Goal: Task Accomplishment & Management: Use online tool/utility

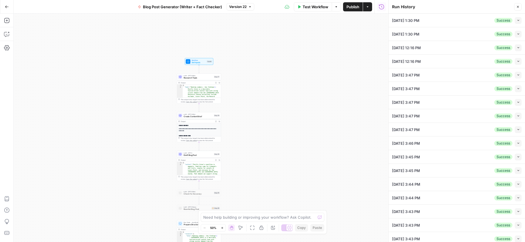
click at [518, 8] on icon "button" at bounding box center [517, 6] width 3 height 3
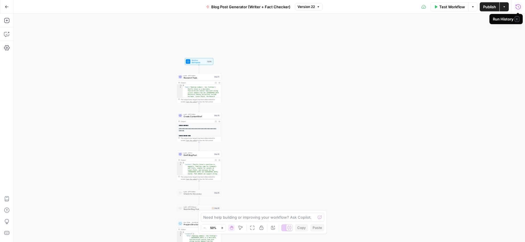
click at [518, 7] on icon "button" at bounding box center [517, 6] width 5 height 5
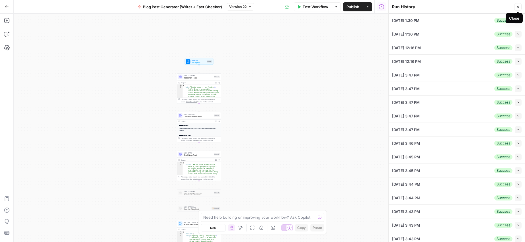
click at [518, 7] on icon "button" at bounding box center [517, 6] width 3 height 3
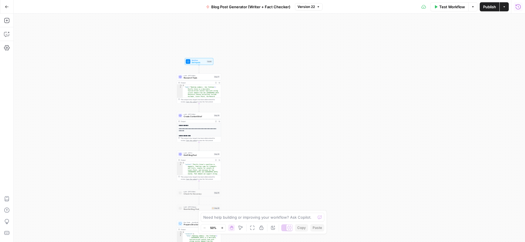
click at [519, 7] on icon "button" at bounding box center [518, 7] width 6 height 6
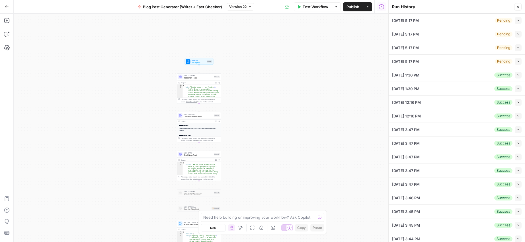
click at [518, 9] on button "Close" at bounding box center [517, 6] width 7 height 7
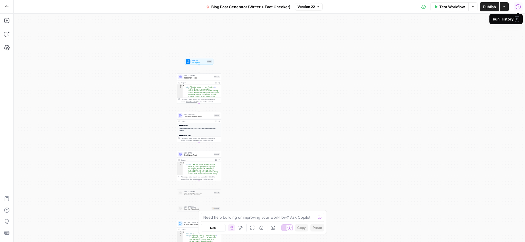
click at [517, 7] on icon "button" at bounding box center [518, 7] width 6 height 6
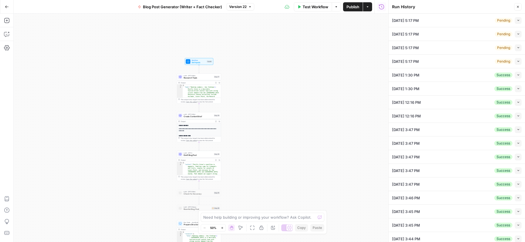
click at [519, 4] on button "Close" at bounding box center [517, 6] width 7 height 7
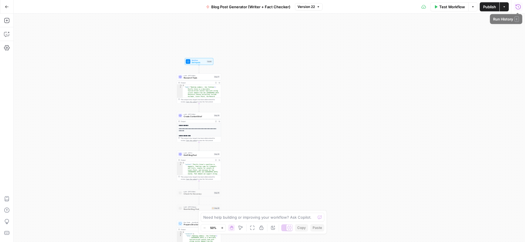
click at [519, 7] on icon "button" at bounding box center [517, 6] width 5 height 5
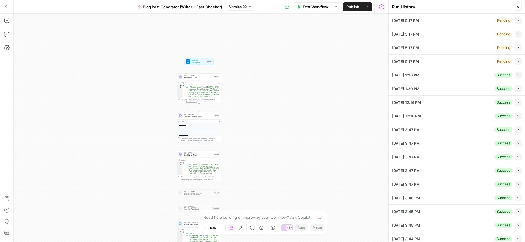
click at [517, 7] on icon "button" at bounding box center [517, 6] width 3 height 3
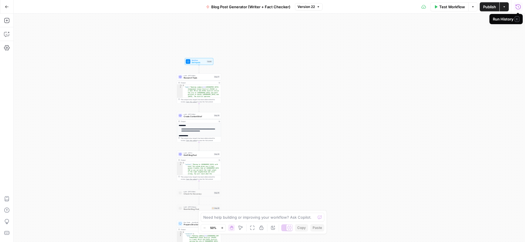
click at [518, 7] on icon "button" at bounding box center [518, 7] width 6 height 6
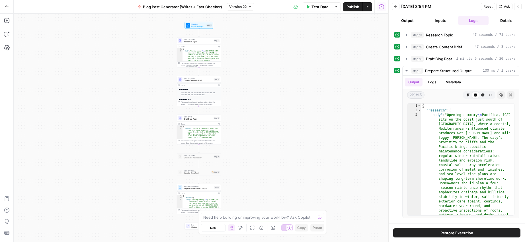
click at [395, 7] on icon "button" at bounding box center [395, 6] width 3 height 3
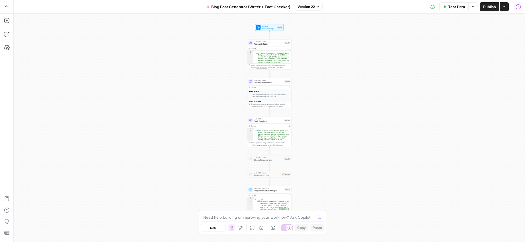
click at [517, 9] on icon "button" at bounding box center [517, 6] width 5 height 5
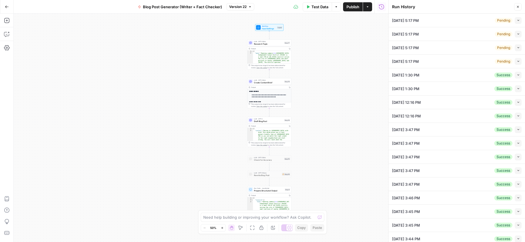
click at [517, 20] on icon "button" at bounding box center [518, 20] width 3 height 3
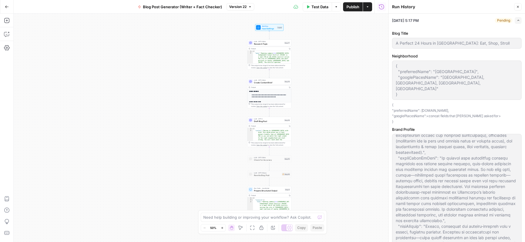
click at [517, 22] on icon "button" at bounding box center [518, 20] width 3 height 3
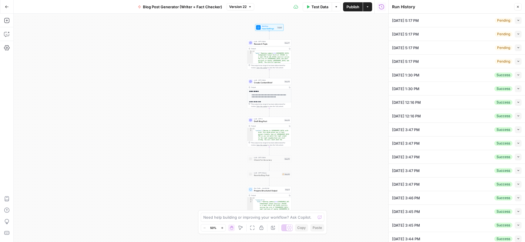
click at [520, 7] on button "Close" at bounding box center [517, 6] width 7 height 7
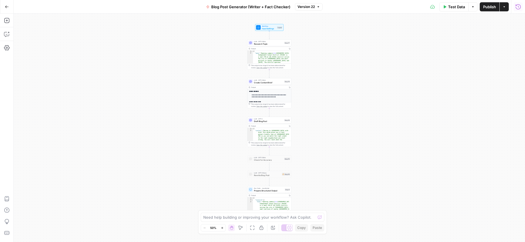
click at [516, 8] on icon "button" at bounding box center [518, 7] width 6 height 6
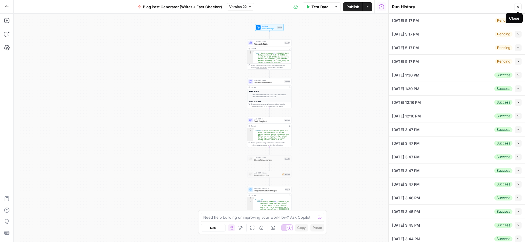
click at [519, 8] on button "Close" at bounding box center [517, 6] width 7 height 7
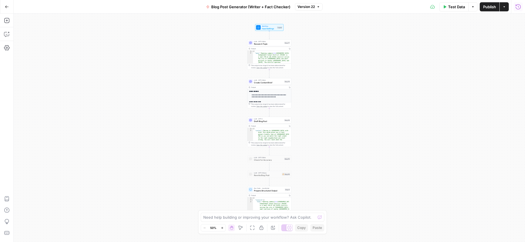
click at [519, 8] on icon "button" at bounding box center [518, 7] width 6 height 6
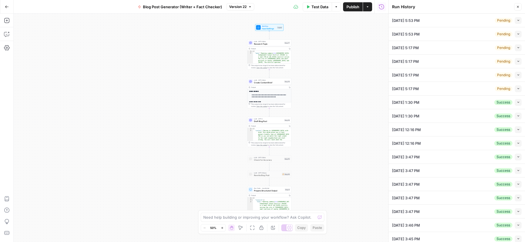
click at [517, 5] on icon "button" at bounding box center [517, 6] width 3 height 3
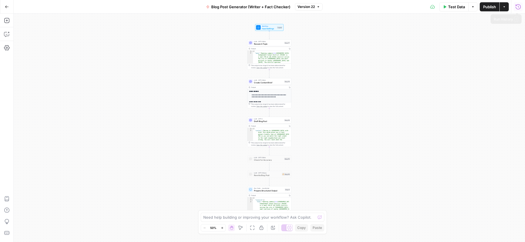
click at [518, 9] on icon "button" at bounding box center [518, 7] width 6 height 6
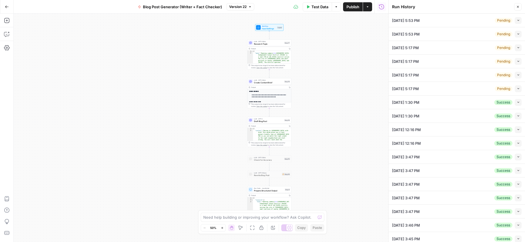
click at [517, 6] on icon "button" at bounding box center [518, 7] width 2 height 2
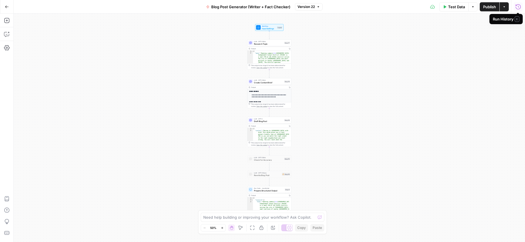
click at [518, 7] on icon "button" at bounding box center [517, 6] width 5 height 5
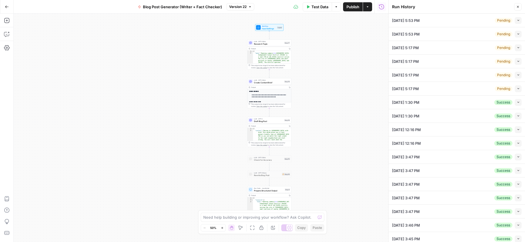
click at [518, 7] on icon "button" at bounding box center [517, 6] width 3 height 3
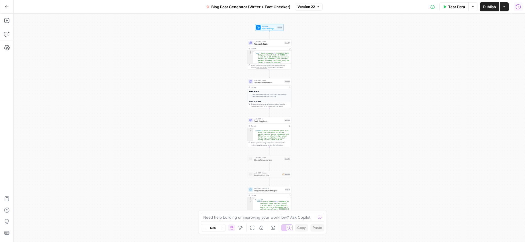
click at [518, 7] on icon "button" at bounding box center [518, 7] width 6 height 6
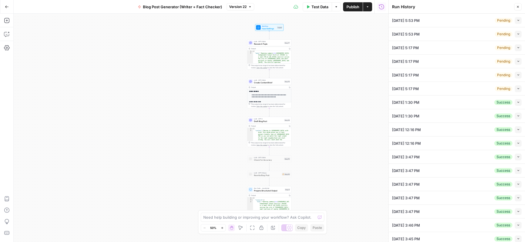
click at [519, 6] on icon "button" at bounding box center [517, 6] width 3 height 3
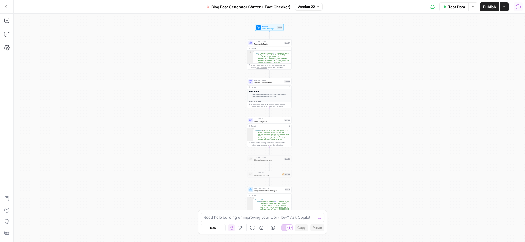
click at [521, 7] on button "Run History" at bounding box center [517, 6] width 9 height 9
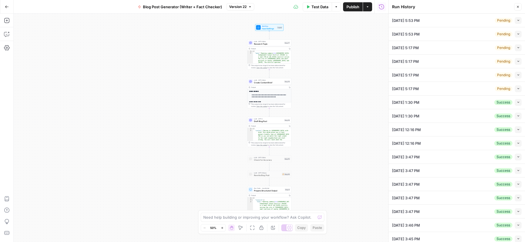
click at [517, 7] on icon "button" at bounding box center [518, 7] width 2 height 2
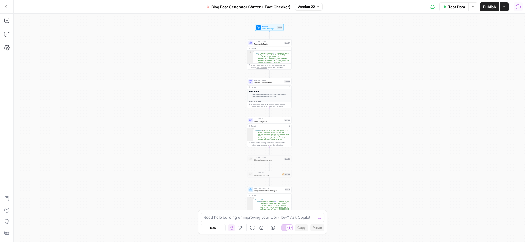
click at [520, 7] on icon "button" at bounding box center [518, 7] width 6 height 6
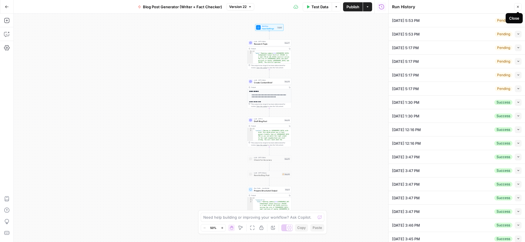
click at [517, 8] on icon "button" at bounding box center [517, 6] width 3 height 3
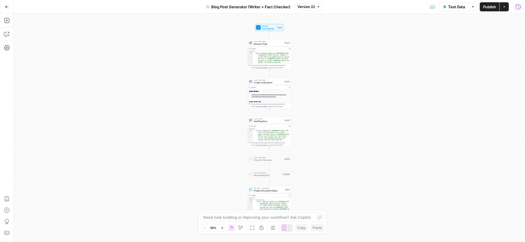
click at [515, 8] on icon "button" at bounding box center [518, 7] width 6 height 6
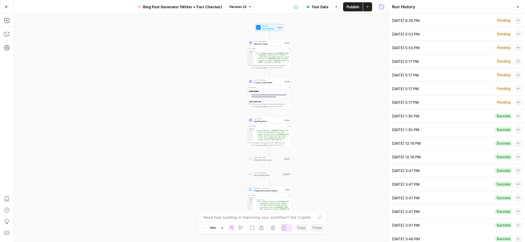
click at [518, 7] on icon "button" at bounding box center [518, 7] width 2 height 2
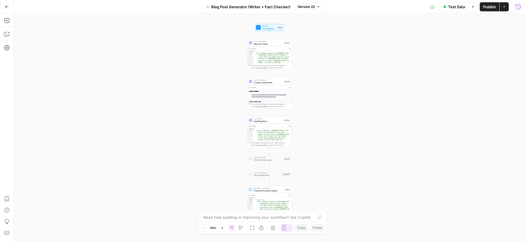
click at [520, 6] on icon "button" at bounding box center [518, 7] width 6 height 6
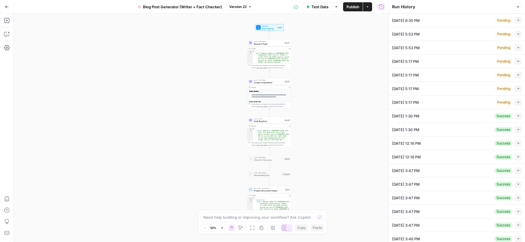
click at [516, 9] on button "Close" at bounding box center [517, 6] width 7 height 7
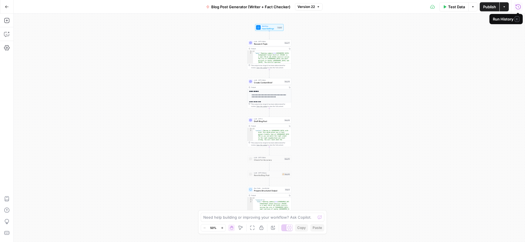
click at [518, 8] on icon "button" at bounding box center [518, 7] width 6 height 6
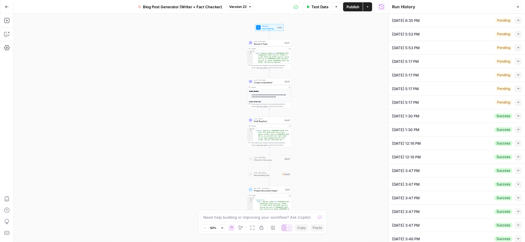
click at [519, 8] on button "Close" at bounding box center [517, 6] width 7 height 7
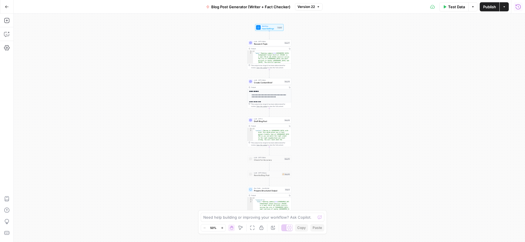
click at [519, 8] on icon "button" at bounding box center [518, 7] width 6 height 6
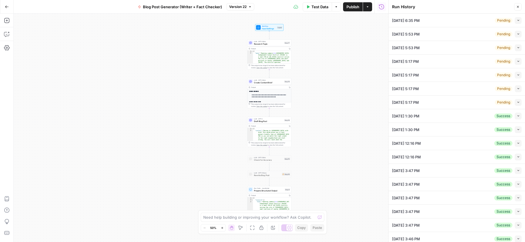
click at [382, 9] on icon "button" at bounding box center [381, 6] width 5 height 5
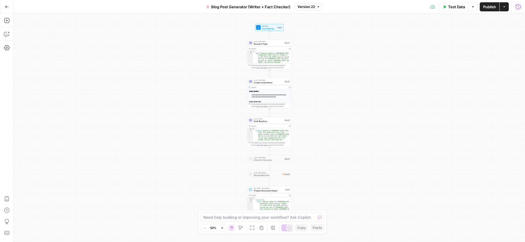
click at [434, 46] on div "Workflow Input Settings Inputs LLM · GPT-5 Mini Research Topic Step 17 Output C…" at bounding box center [269, 128] width 511 height 229
click at [517, 8] on icon "button" at bounding box center [518, 7] width 6 height 6
